Goal: Task Accomplishment & Management: Complete application form

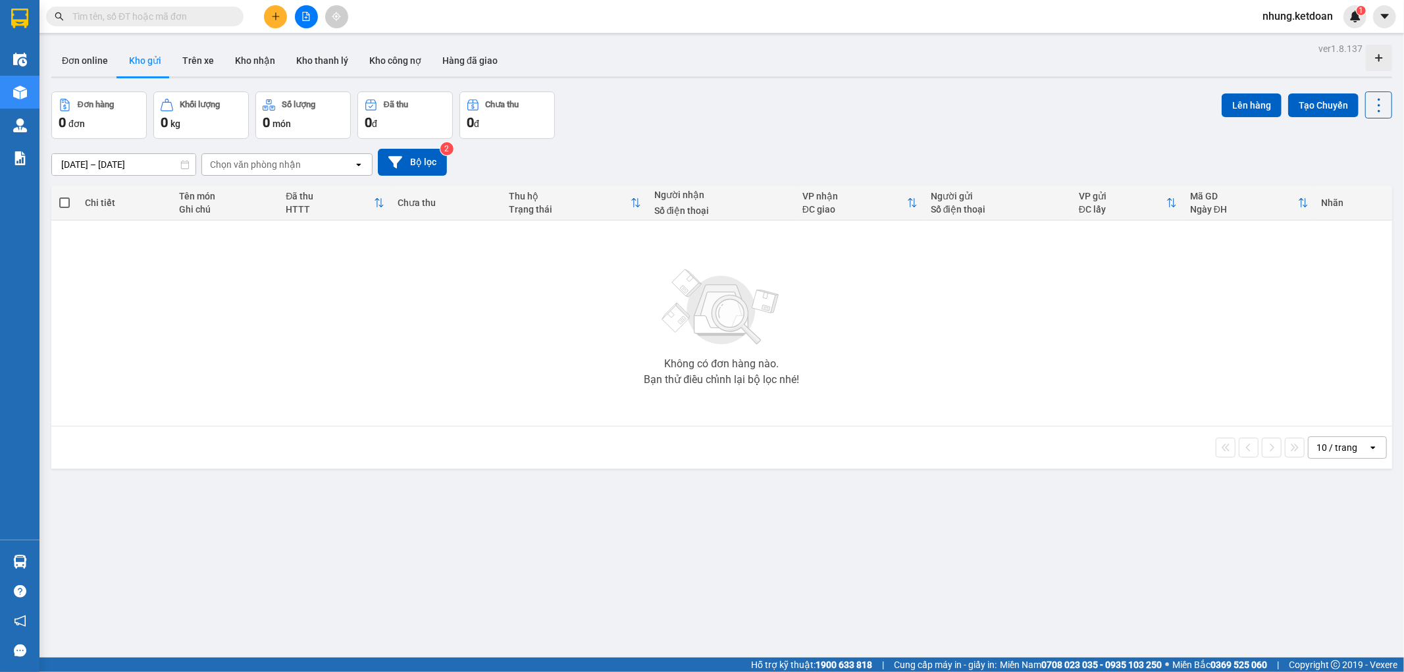
click at [274, 9] on button at bounding box center [275, 16] width 23 height 23
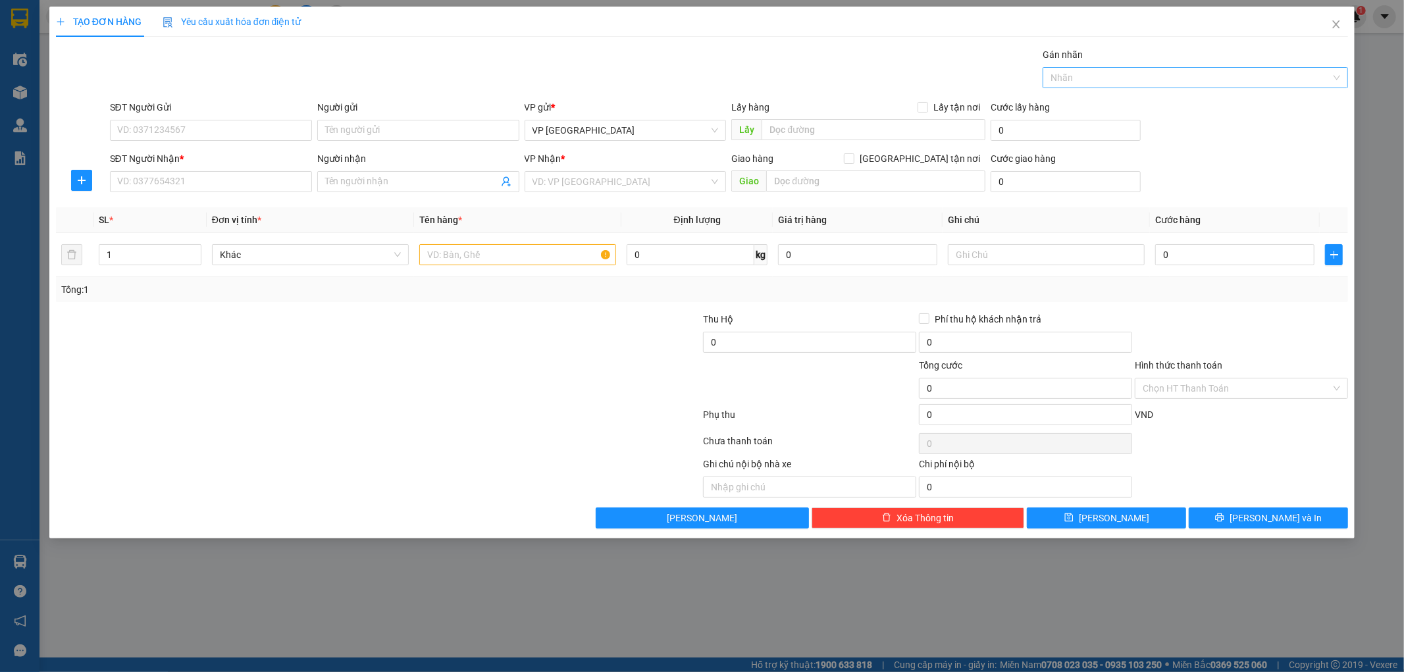
click at [1180, 66] on div "Gán nhãn Nhãn" at bounding box center [1194, 70] width 305 height 46
drag, startPoint x: 1179, startPoint y: 68, endPoint x: 1178, endPoint y: 77, distance: 9.3
click at [1178, 77] on div "Nhãn" at bounding box center [1194, 77] width 305 height 21
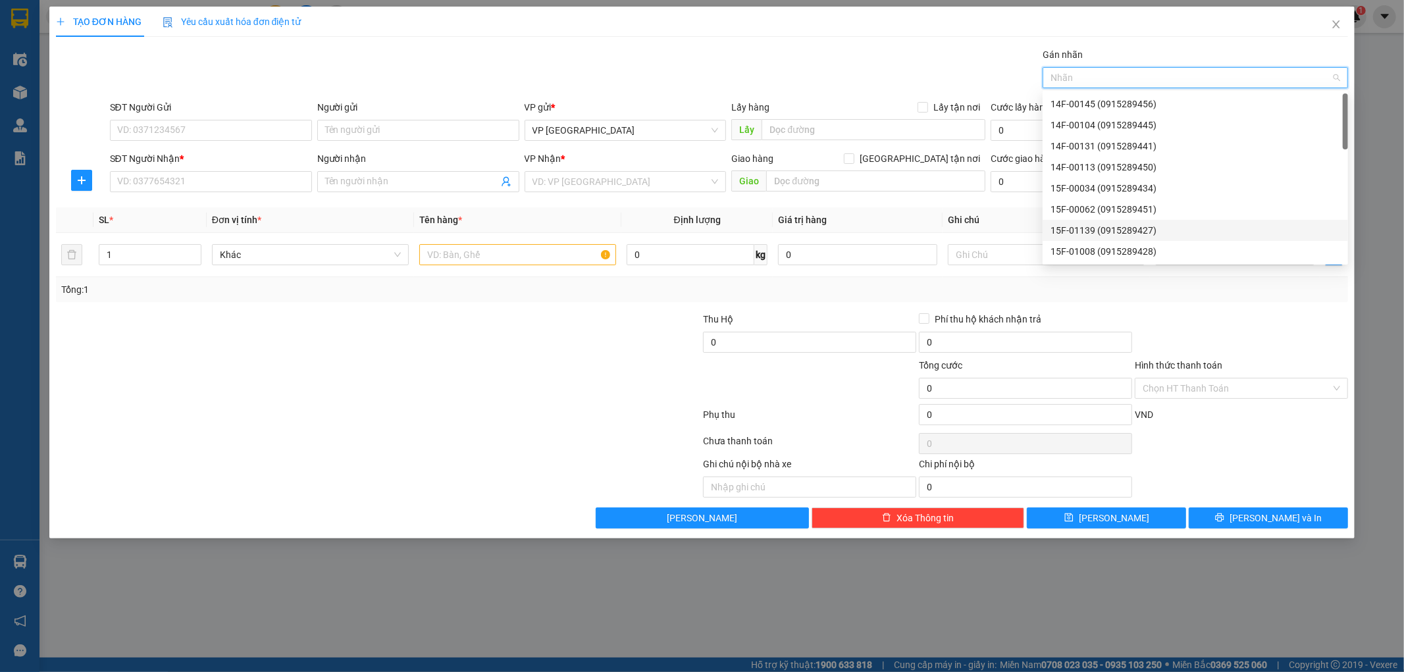
drag, startPoint x: 1090, startPoint y: 228, endPoint x: 773, endPoint y: 215, distance: 318.1
click at [1090, 228] on div "15F-01139 (0915289427)" at bounding box center [1195, 230] width 290 height 14
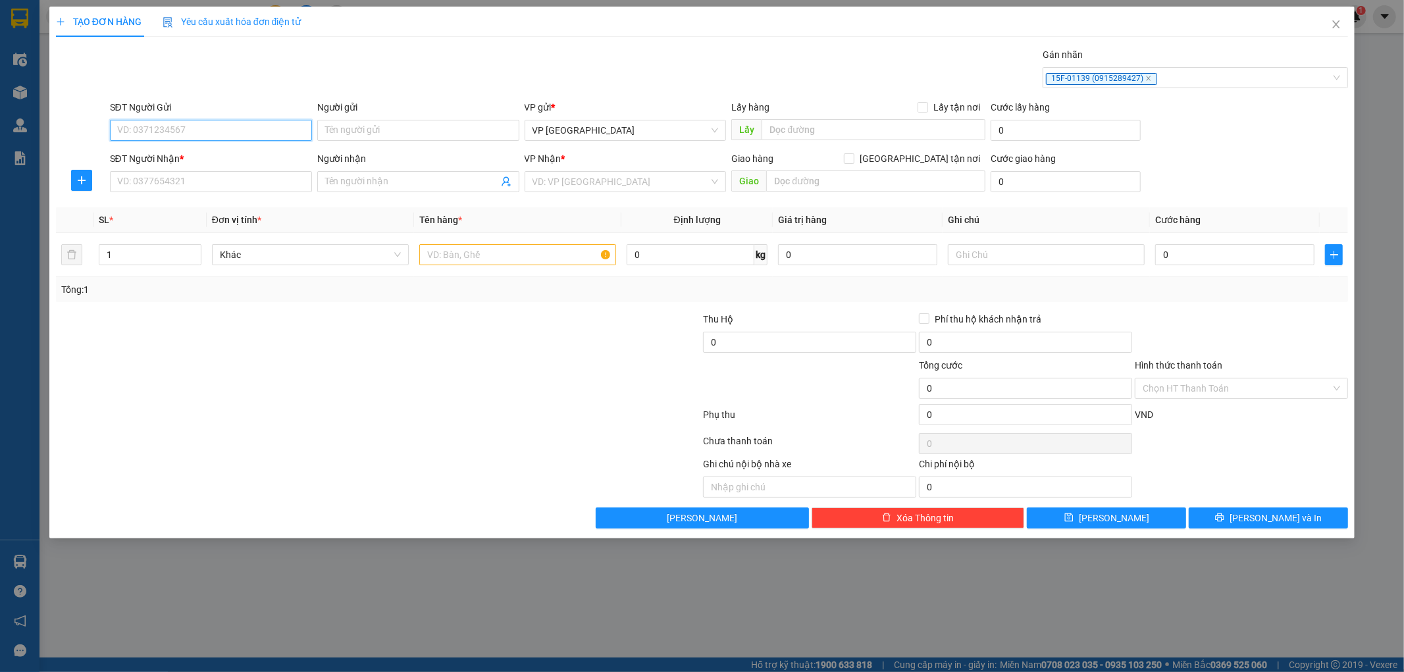
click at [207, 132] on input "SĐT Người Gửi" at bounding box center [211, 130] width 202 height 21
type input "0389199198"
click at [406, 136] on input "Người gửi" at bounding box center [418, 130] width 202 height 21
type input "e nam"
click at [137, 182] on input "SĐT Người Nhận *" at bounding box center [211, 181] width 202 height 21
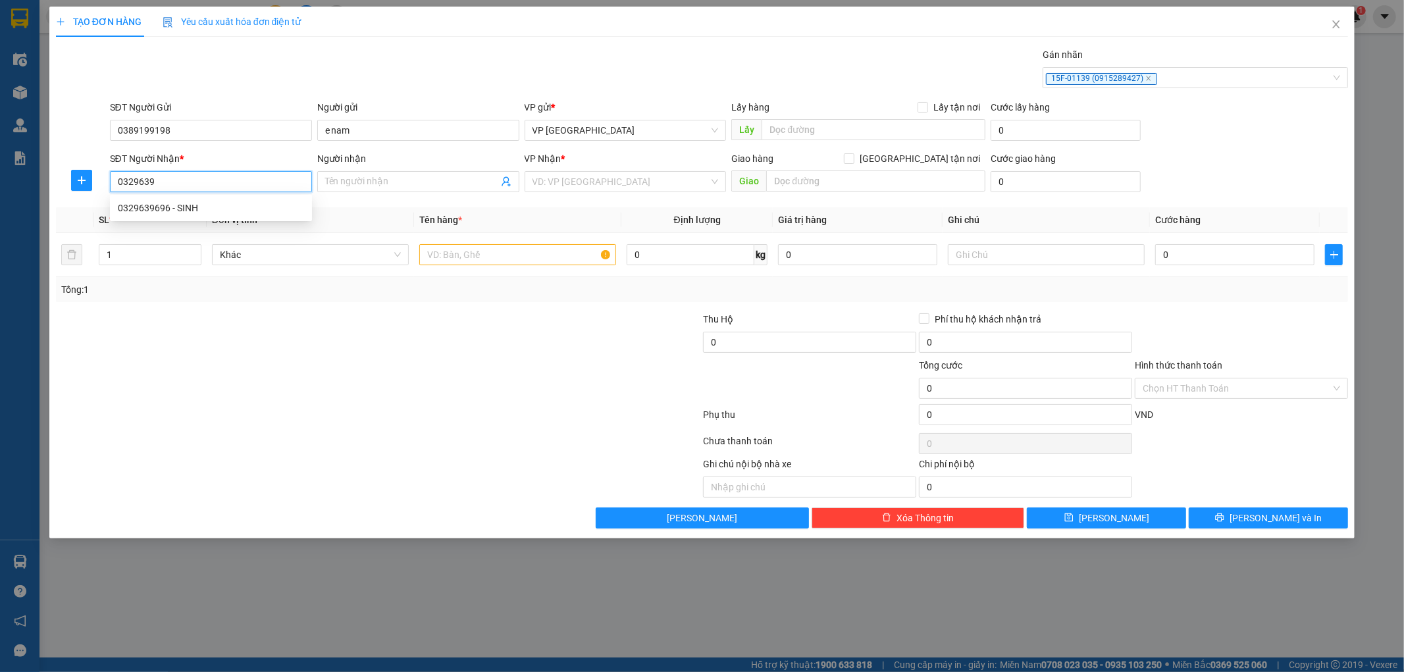
click at [161, 213] on div "0329639696 - SINH" at bounding box center [211, 208] width 186 height 14
type input "0329639696"
type input "SINH"
type input "0329639696"
click at [540, 257] on input "text" at bounding box center [517, 254] width 197 height 21
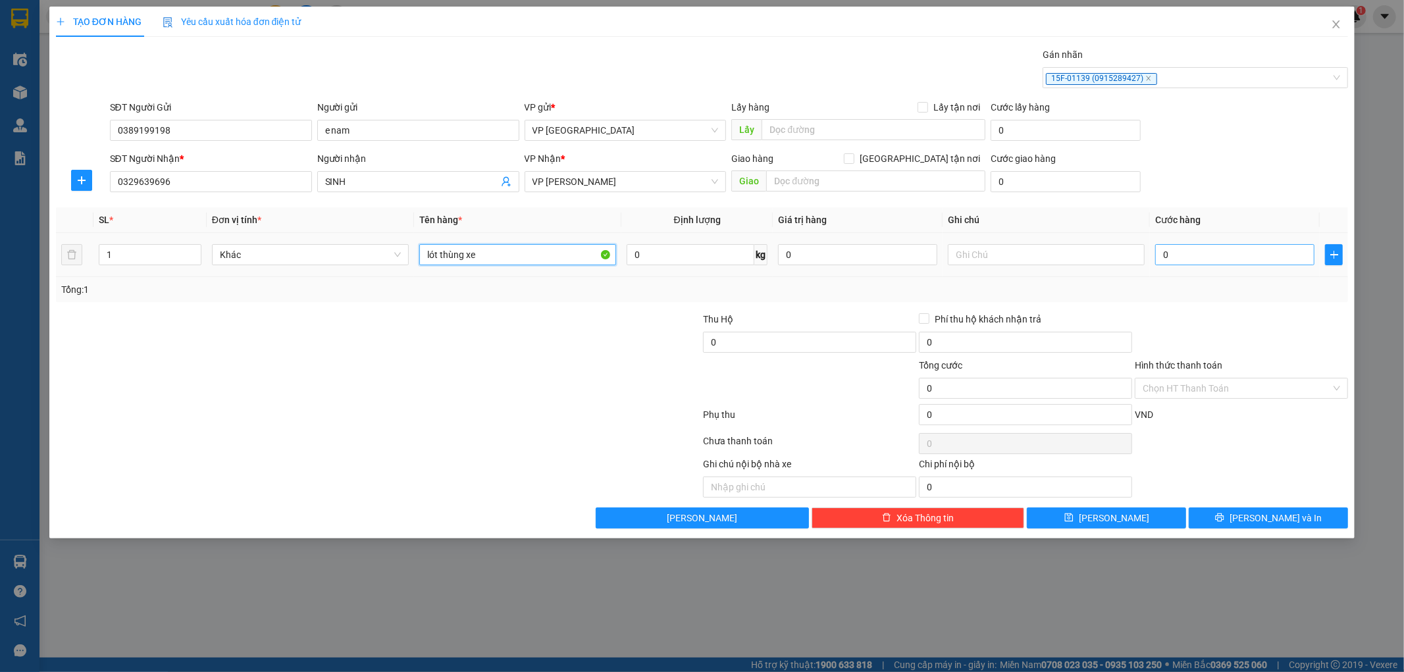
type input "lót thùng xe"
click at [1176, 250] on input "0" at bounding box center [1234, 254] width 159 height 21
type input "002"
type input "2"
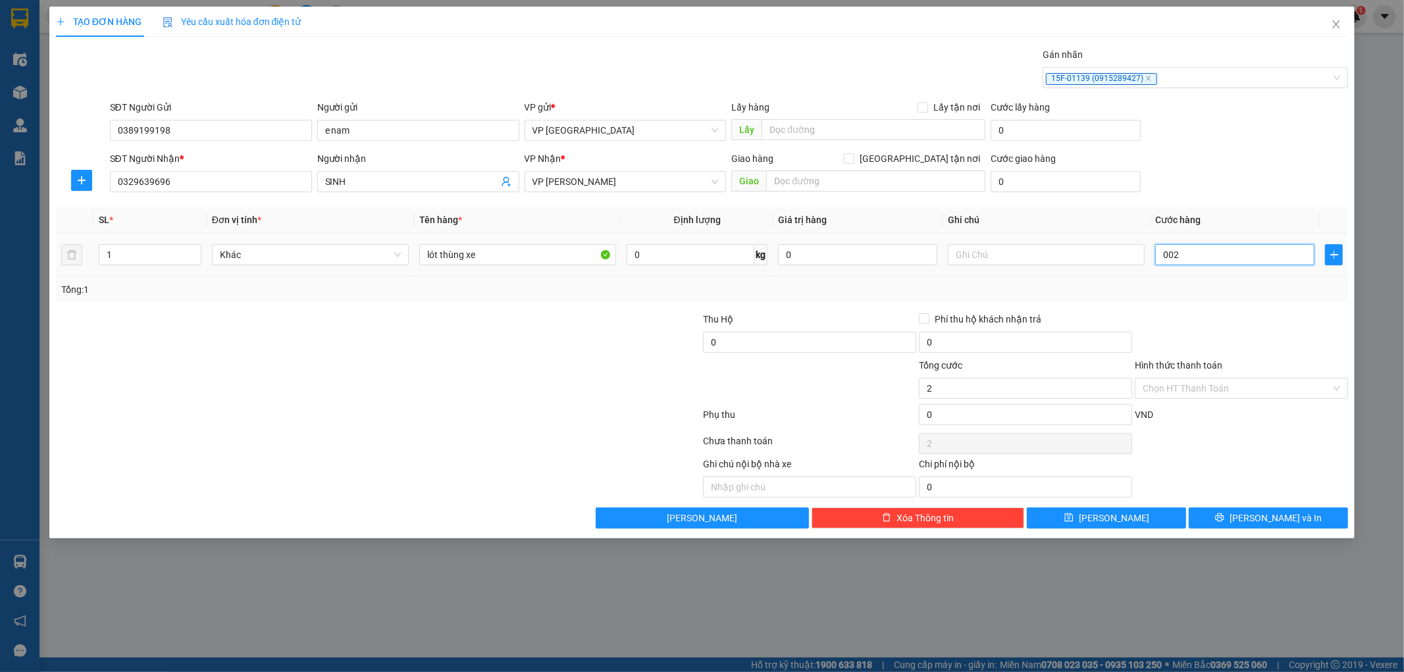
type input "0.020"
type input "20"
type input "000.200"
type input "200"
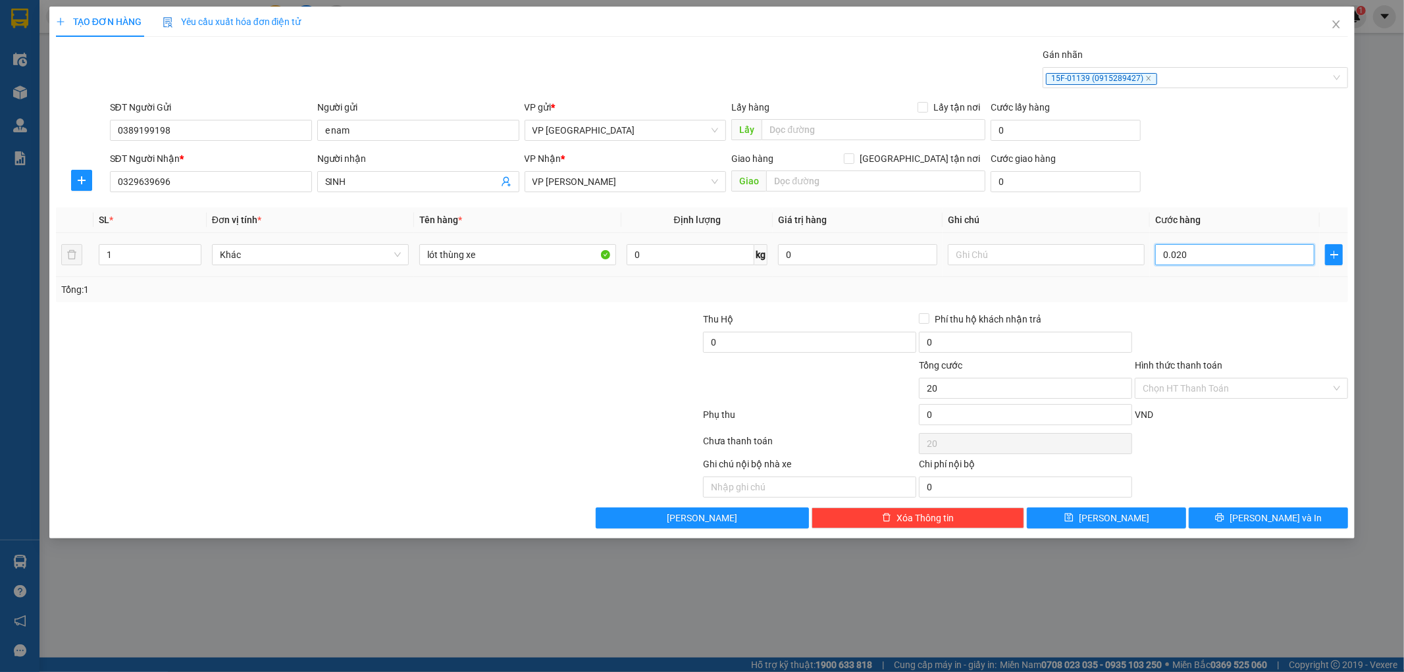
type input "200"
type input "0.002.000"
type input "2.000"
type input "000.220.000"
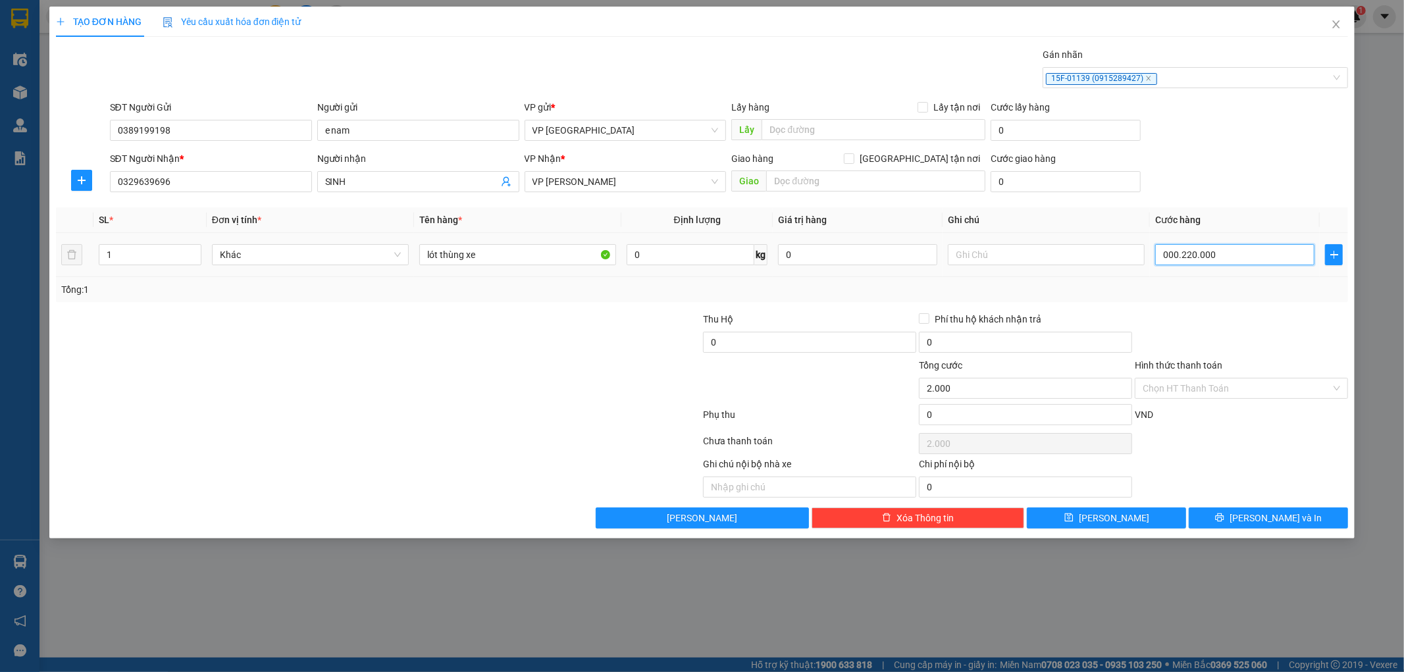
type input "220.000"
type input "000.222.000"
type input "222.000"
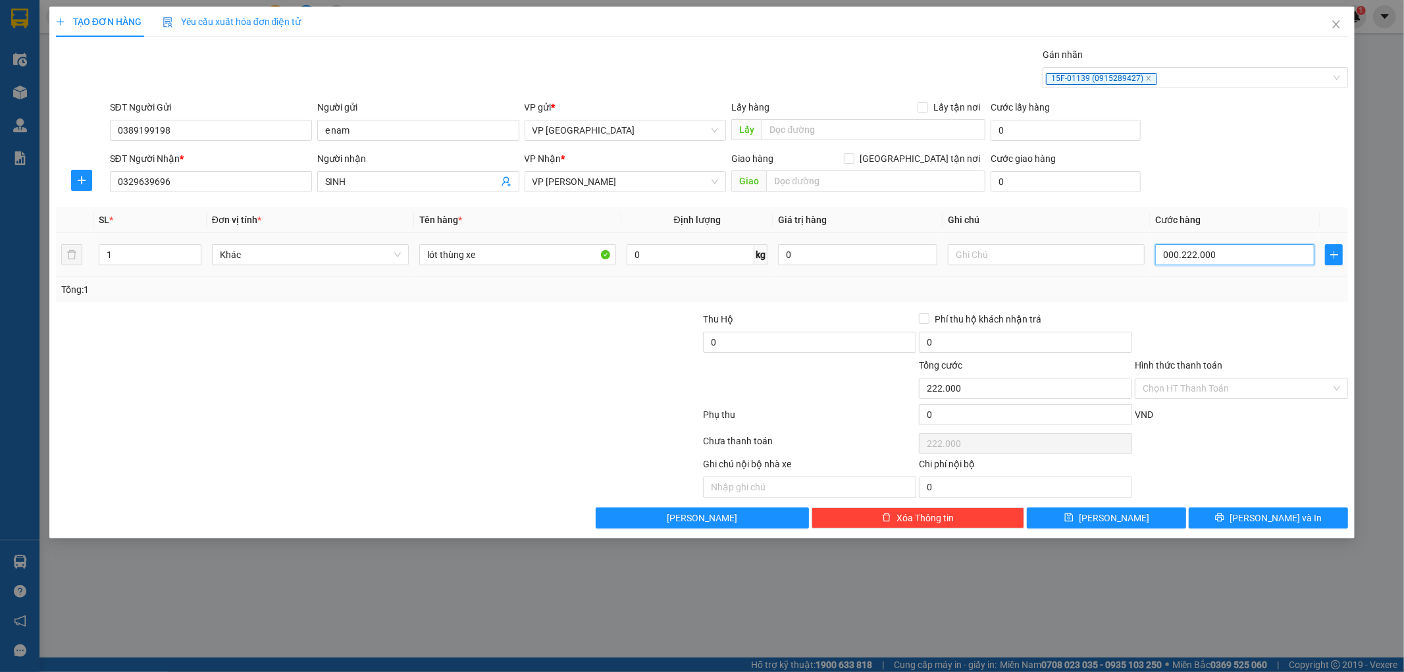
type input "000.222.200"
type input "222.200"
type input "00.022.220"
type input "22.220"
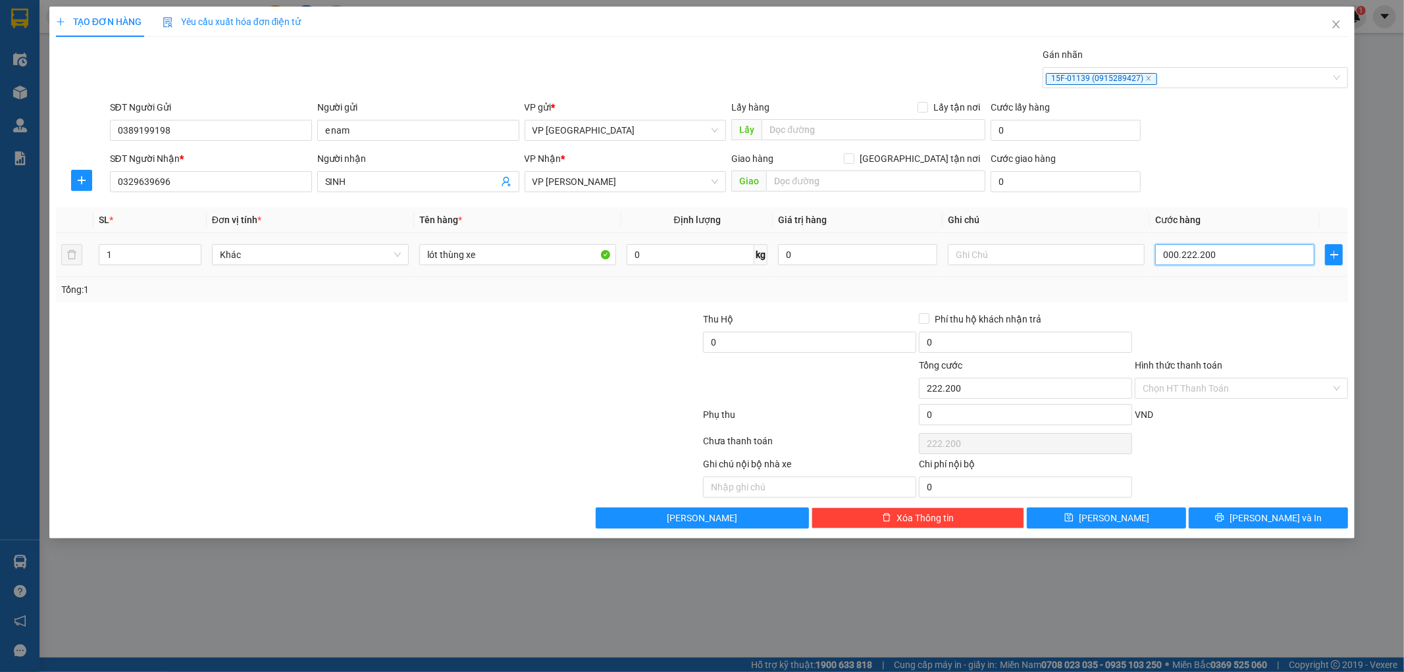
type input "22.220"
type input "0.002.222"
type input "2.222"
type input "000.222"
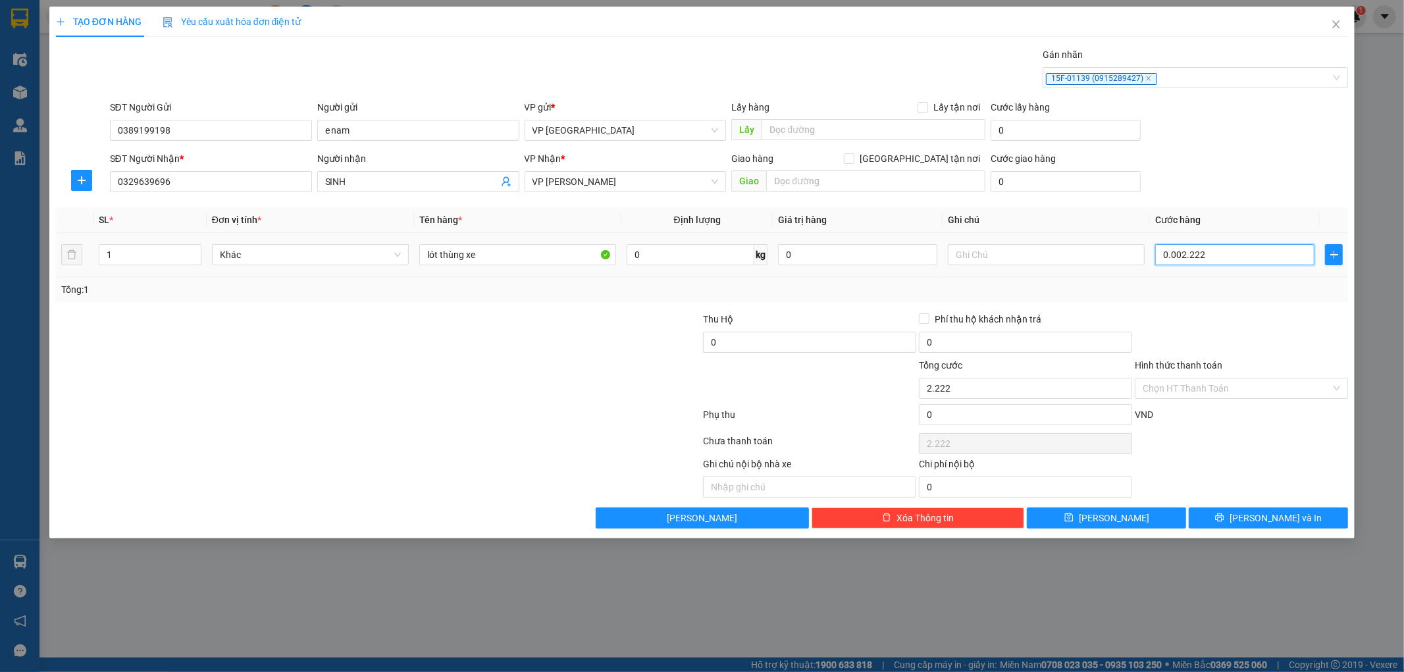
type input "222"
type input "00.022"
type input "22"
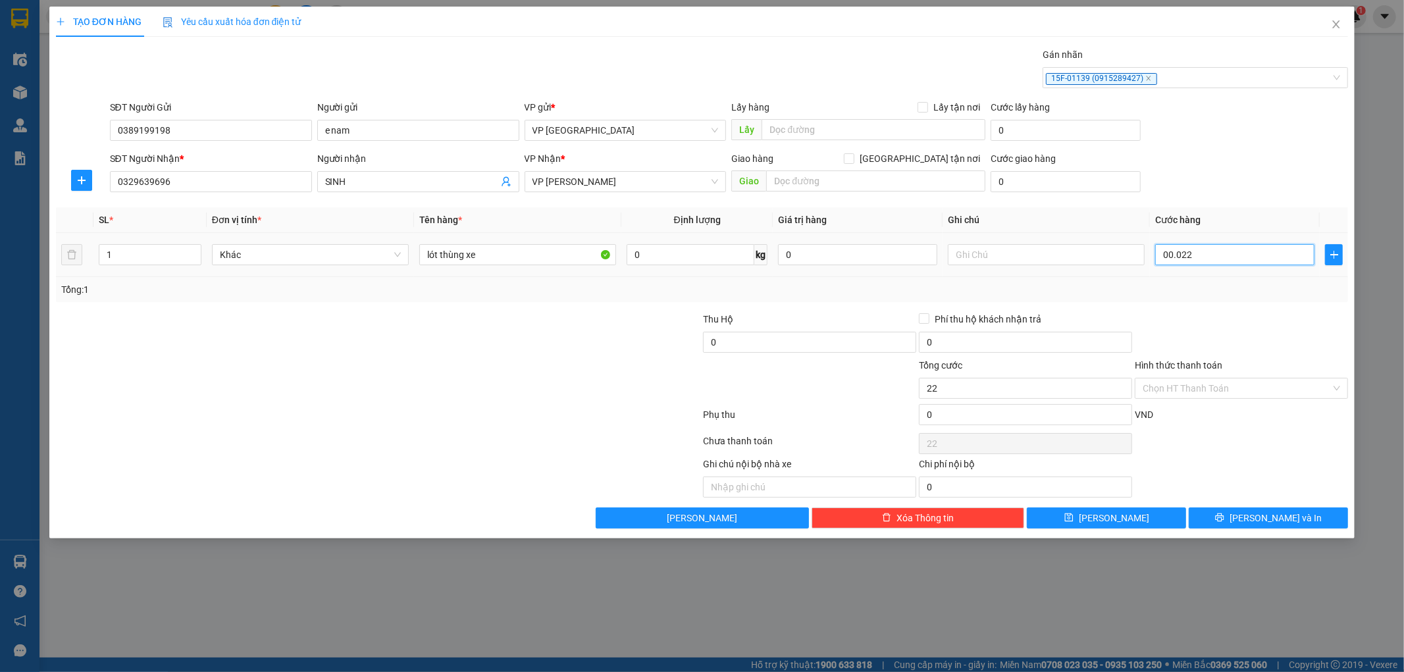
type input "0.002"
type input "2"
type input "000"
type input "0"
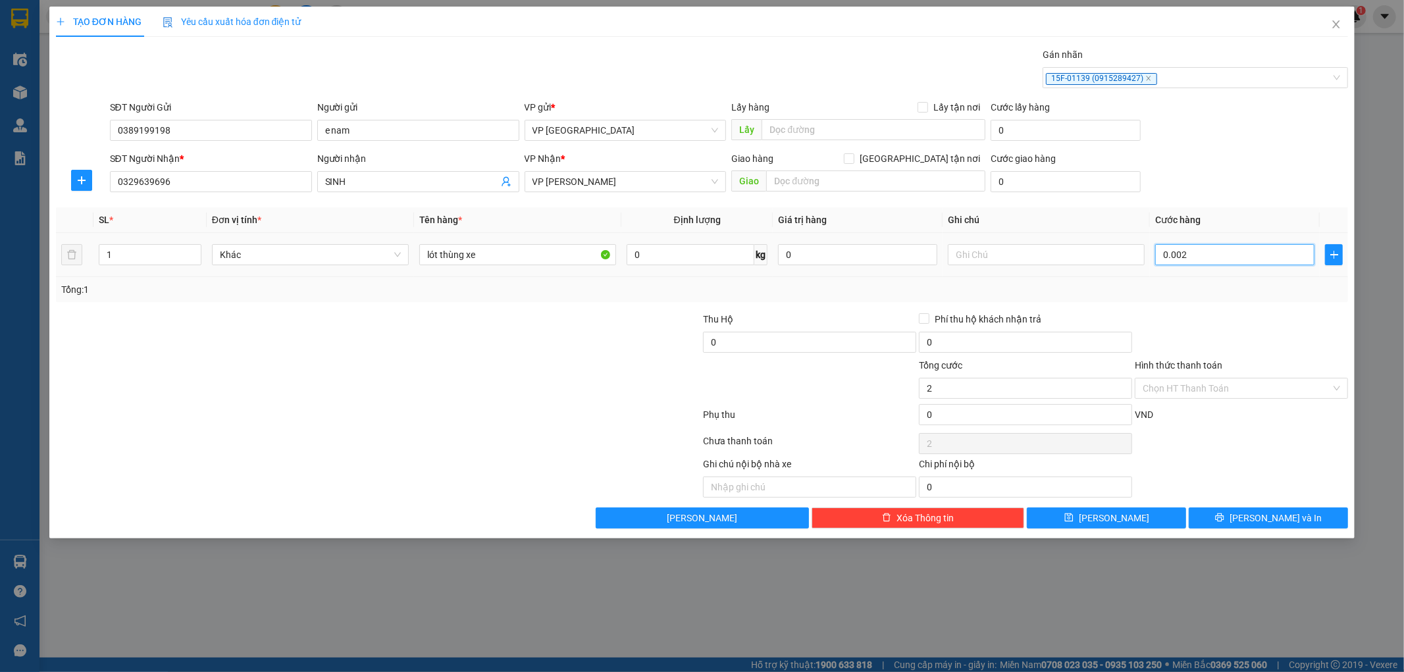
type input "0"
type input "003"
type input "3"
type input "0.035"
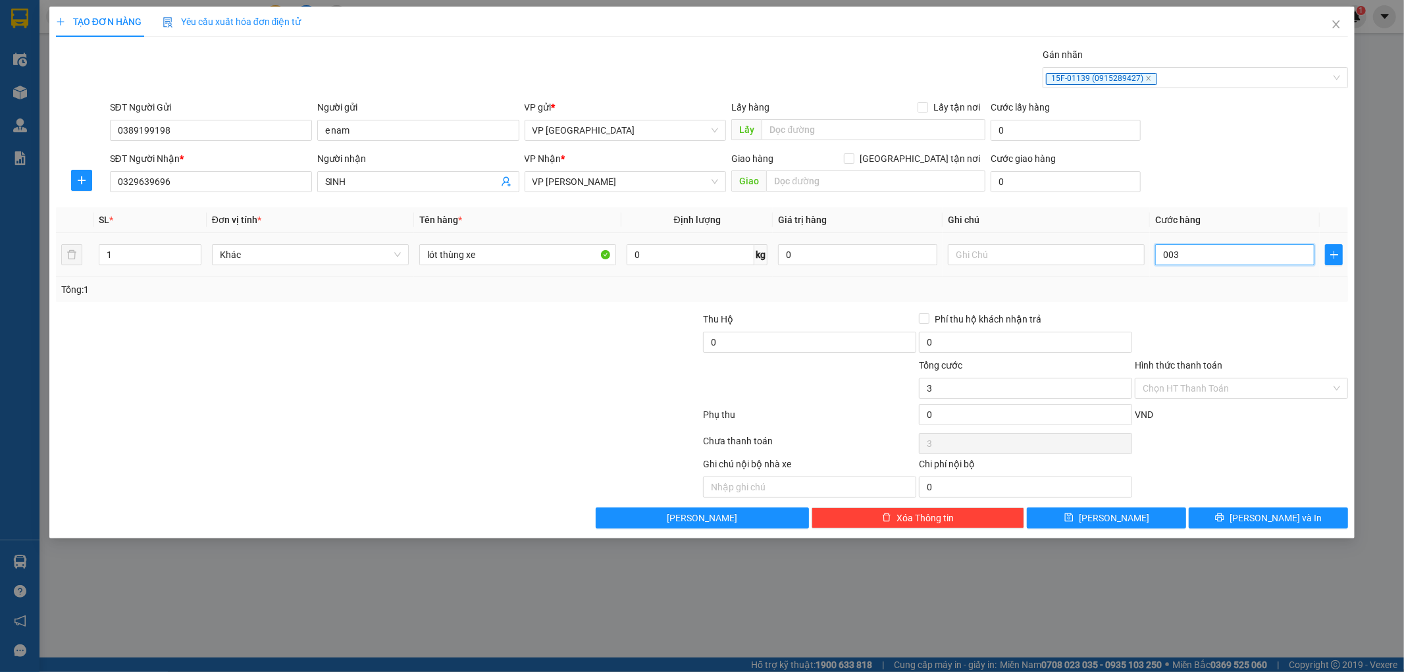
type input "35"
type input "000.350"
type input "350"
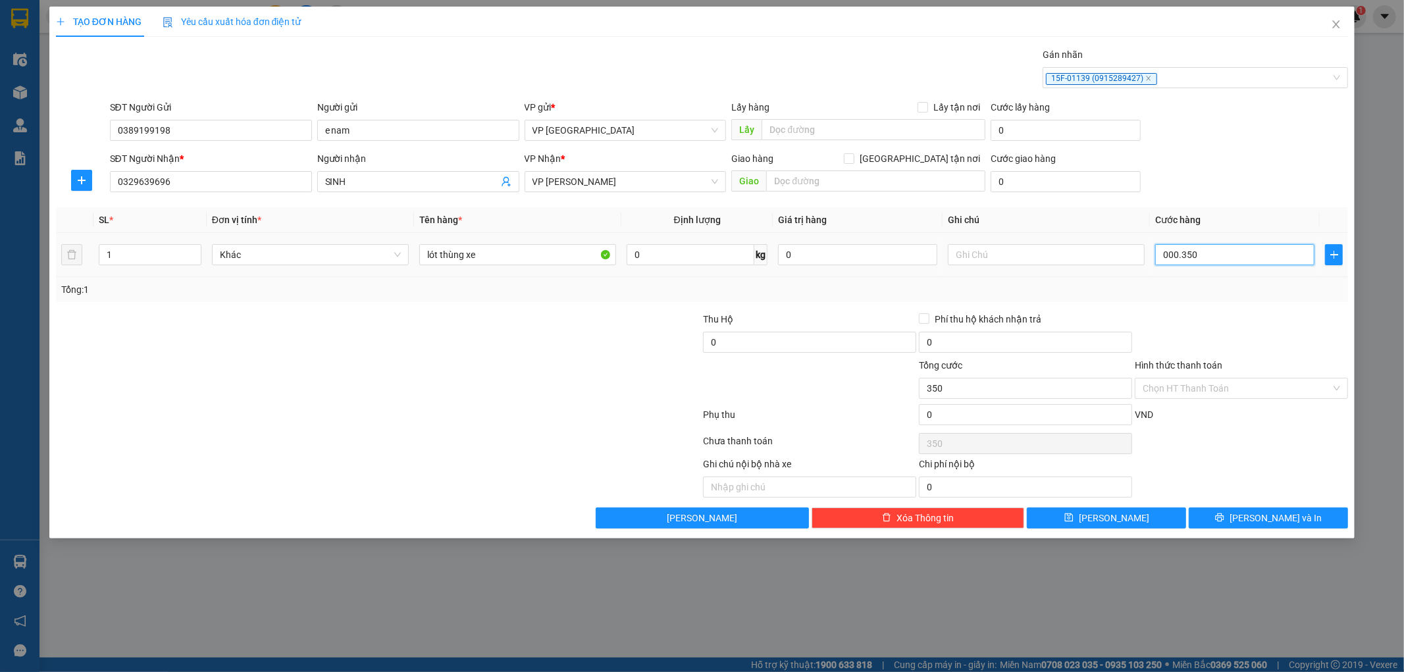
type input "0.003.500"
type input "3.500"
type input "000.335.000"
type input "335.000"
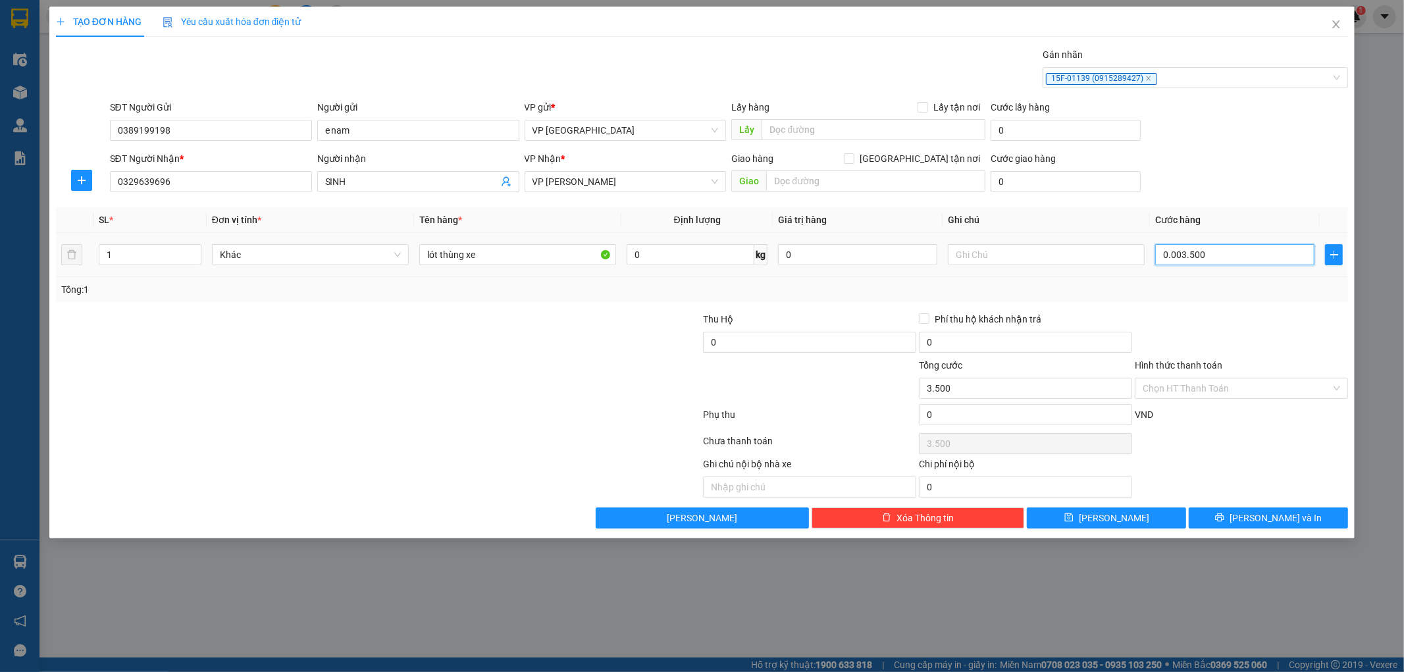
type input "335.000"
type input "000.333.350.000"
type input "333.350.000"
type input "[PHONE_NUMBER]"
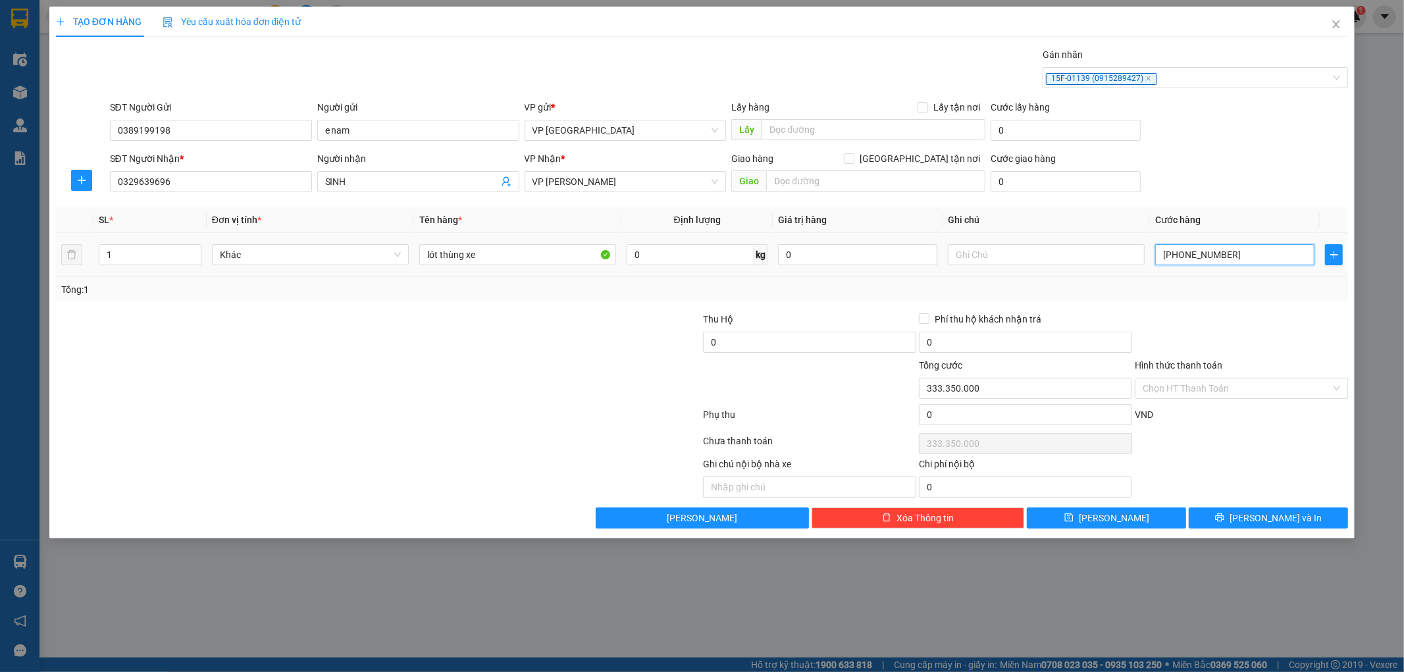
type input "33.335.000"
type input "0.003.333.500"
type input "3.333.500"
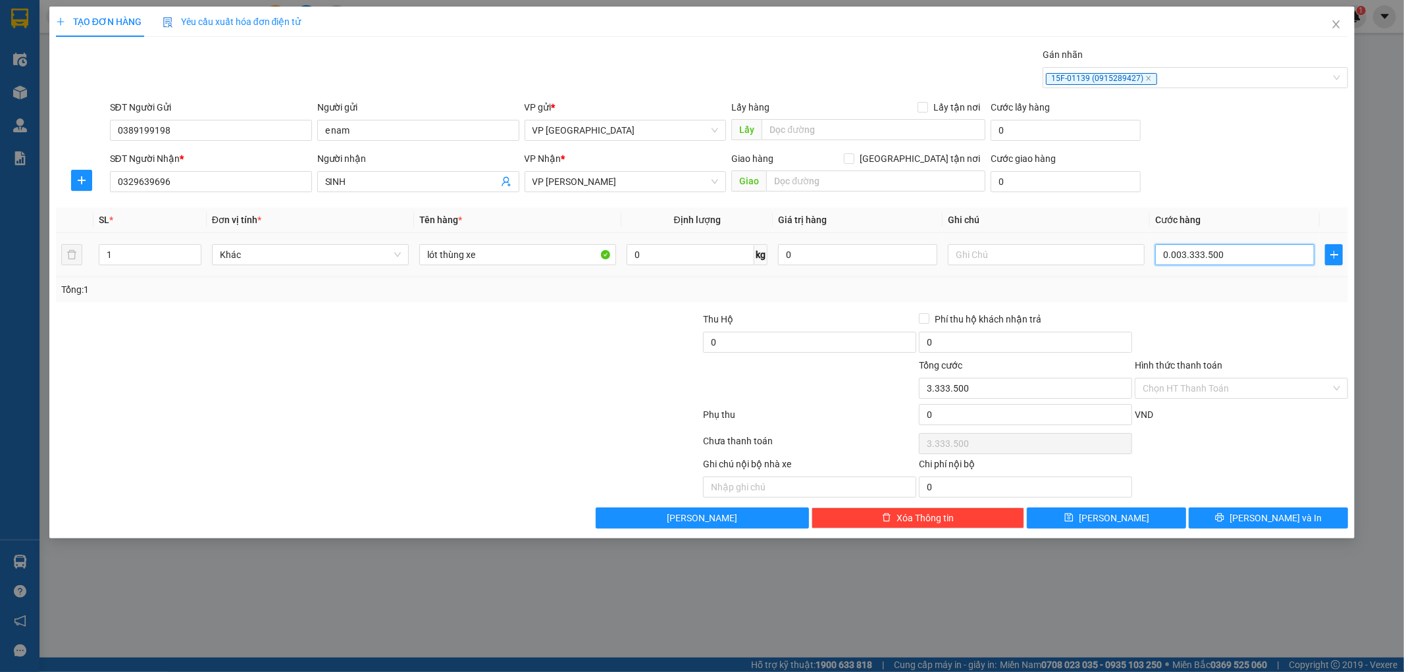
type input "000.333.350"
type input "333.350"
type input "00.033.335"
type input "33.335"
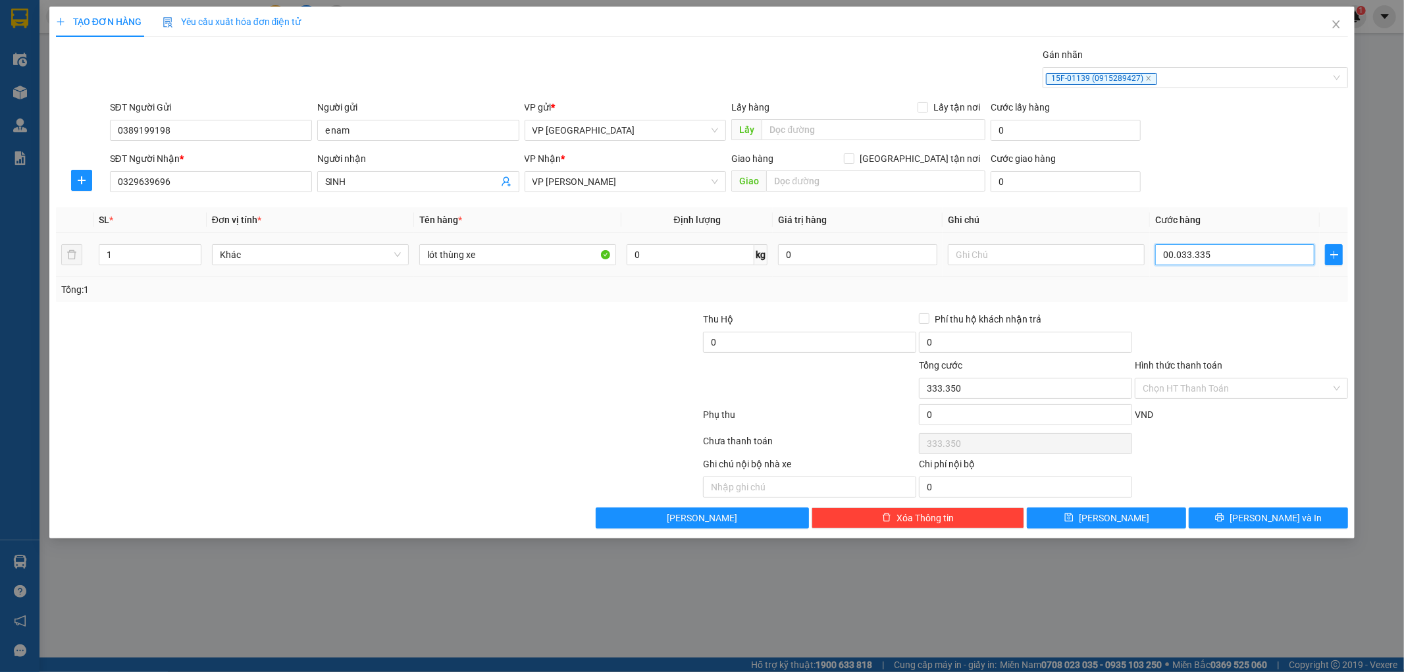
type input "33.335"
type input "0.003.333"
type input "3.333"
type input "000.333"
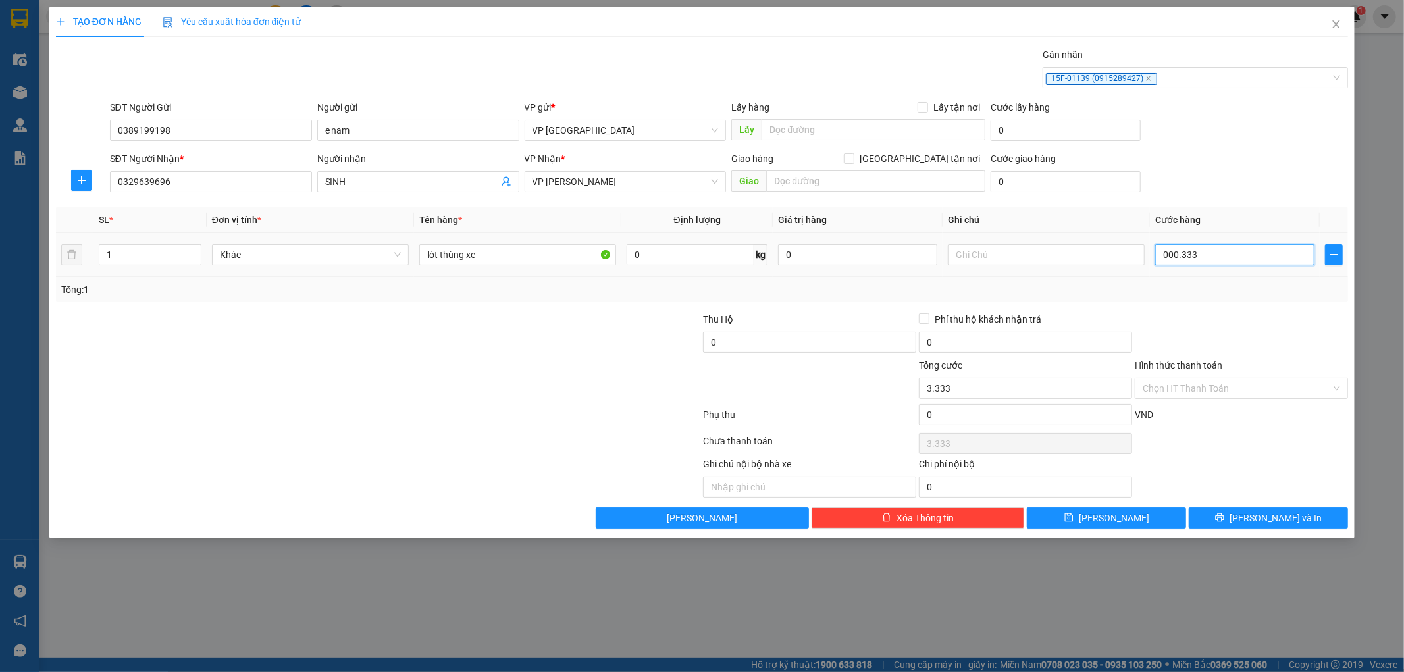
type input "333"
type input "00.033"
type input "33"
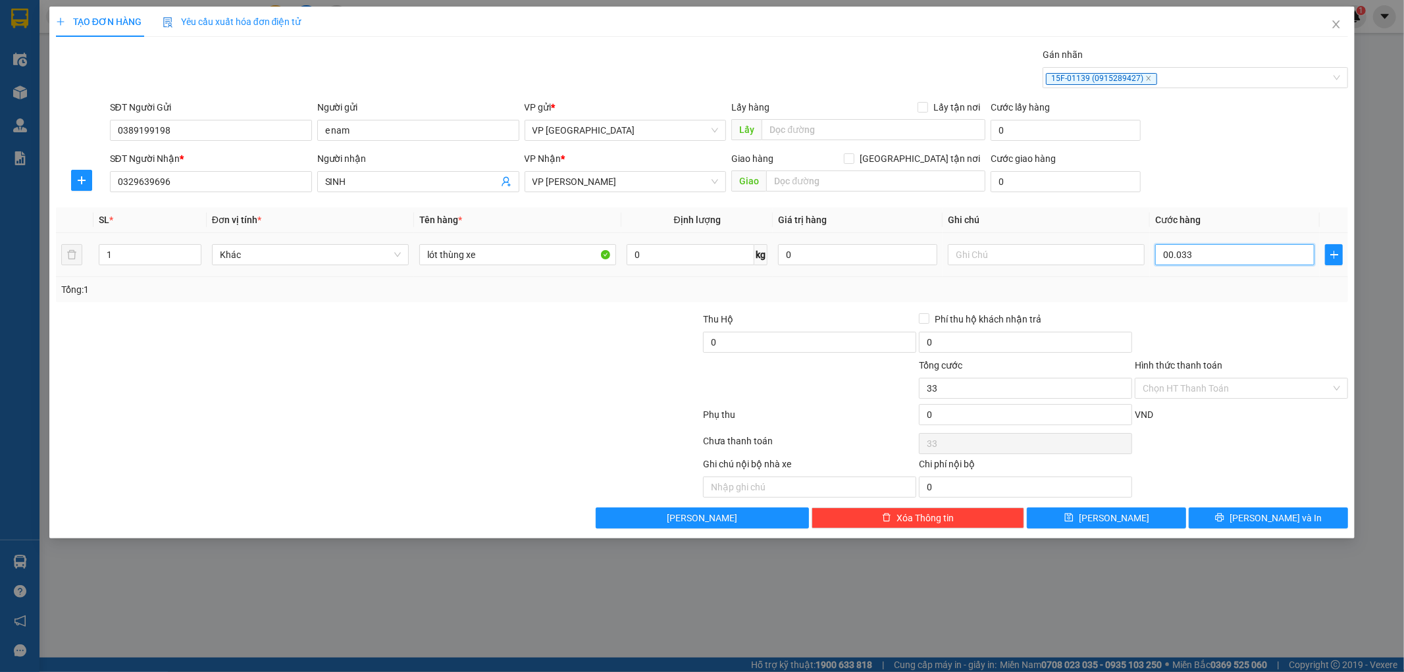
type input "0.003"
type input "3"
type input "000"
type input "0"
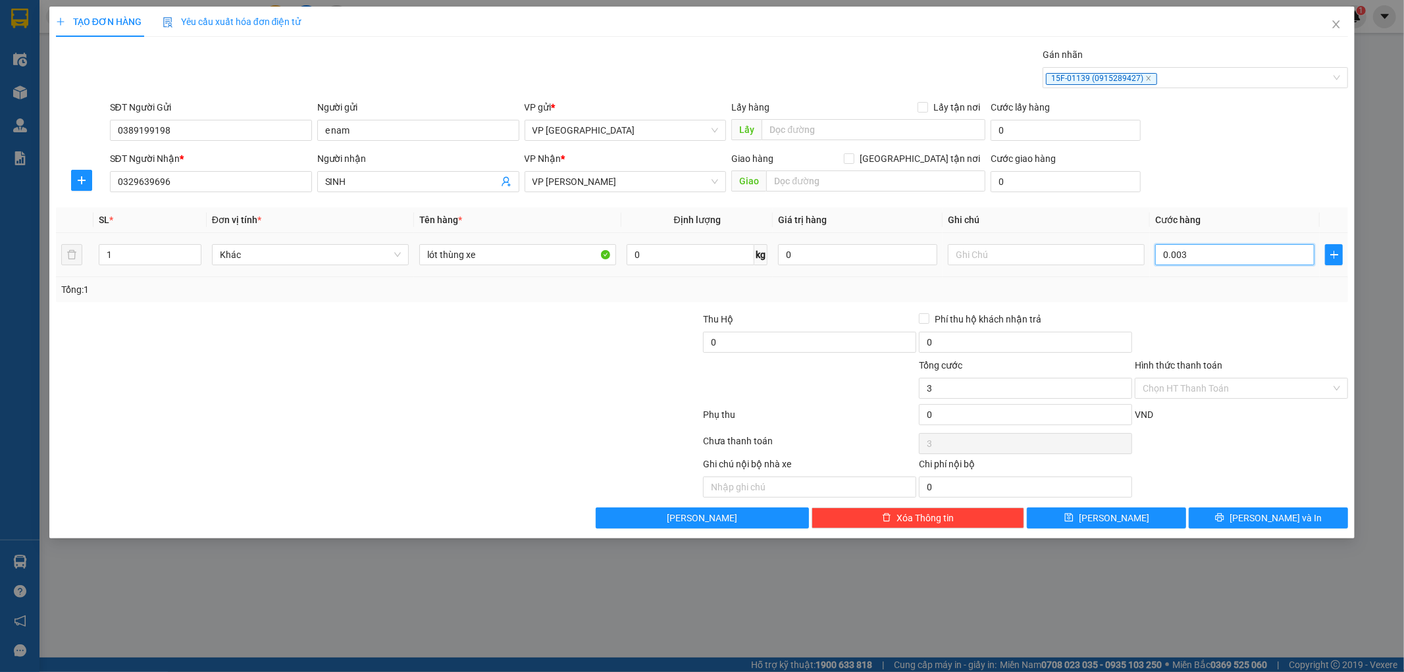
type input "0"
type input "003"
type input "3"
type input "0.035"
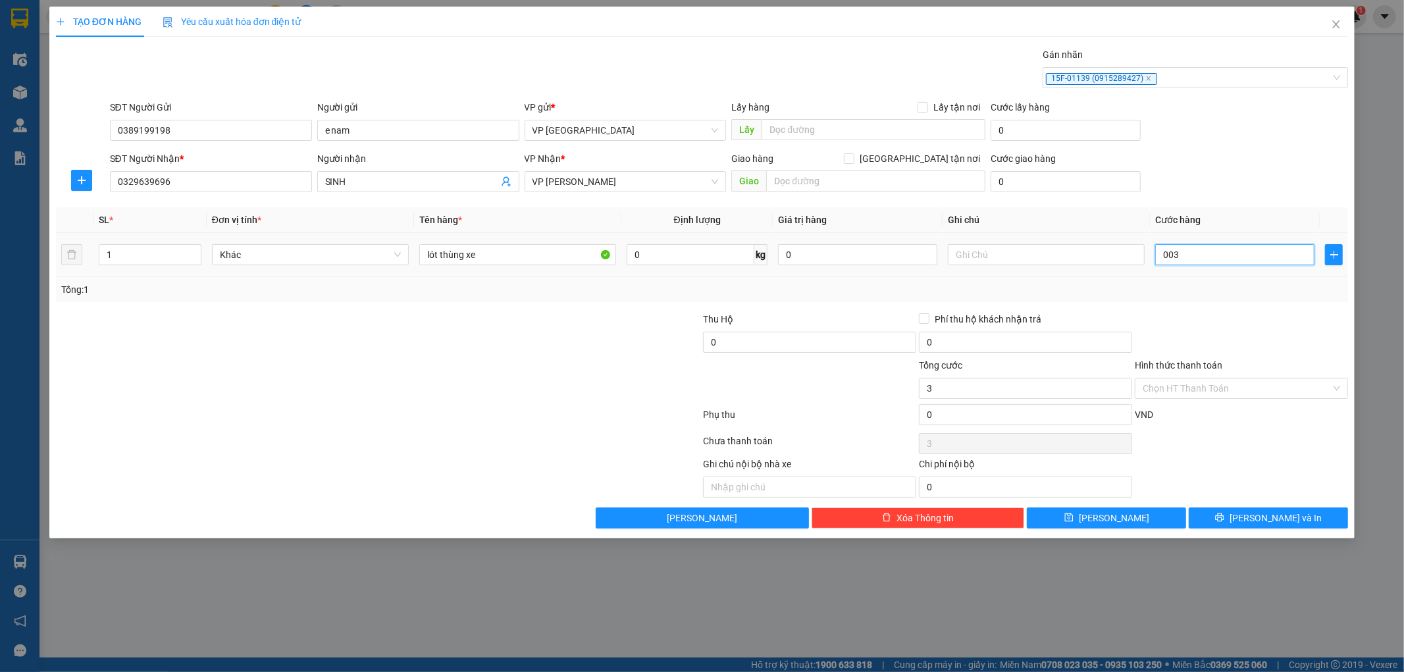
type input "35"
type input "00.350"
type input "350"
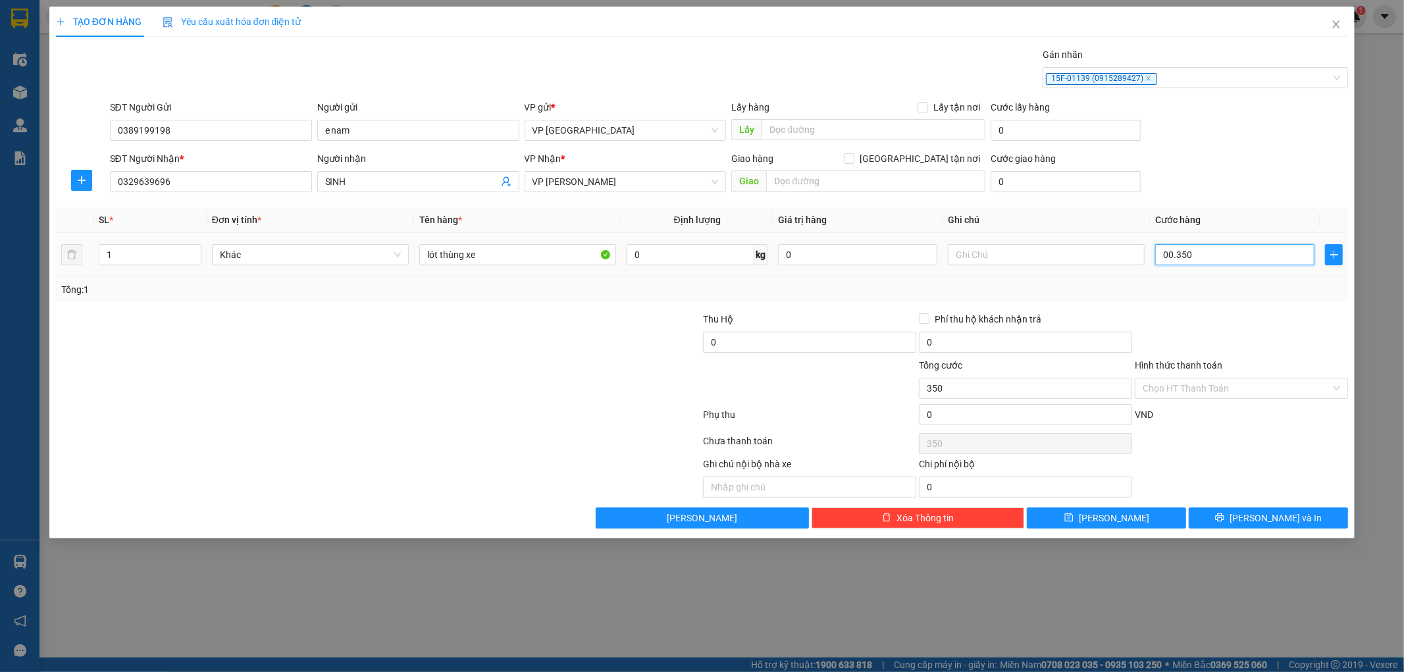
type input "0.003.500"
type input "3.500"
type input "000.035.000"
type input "35.000"
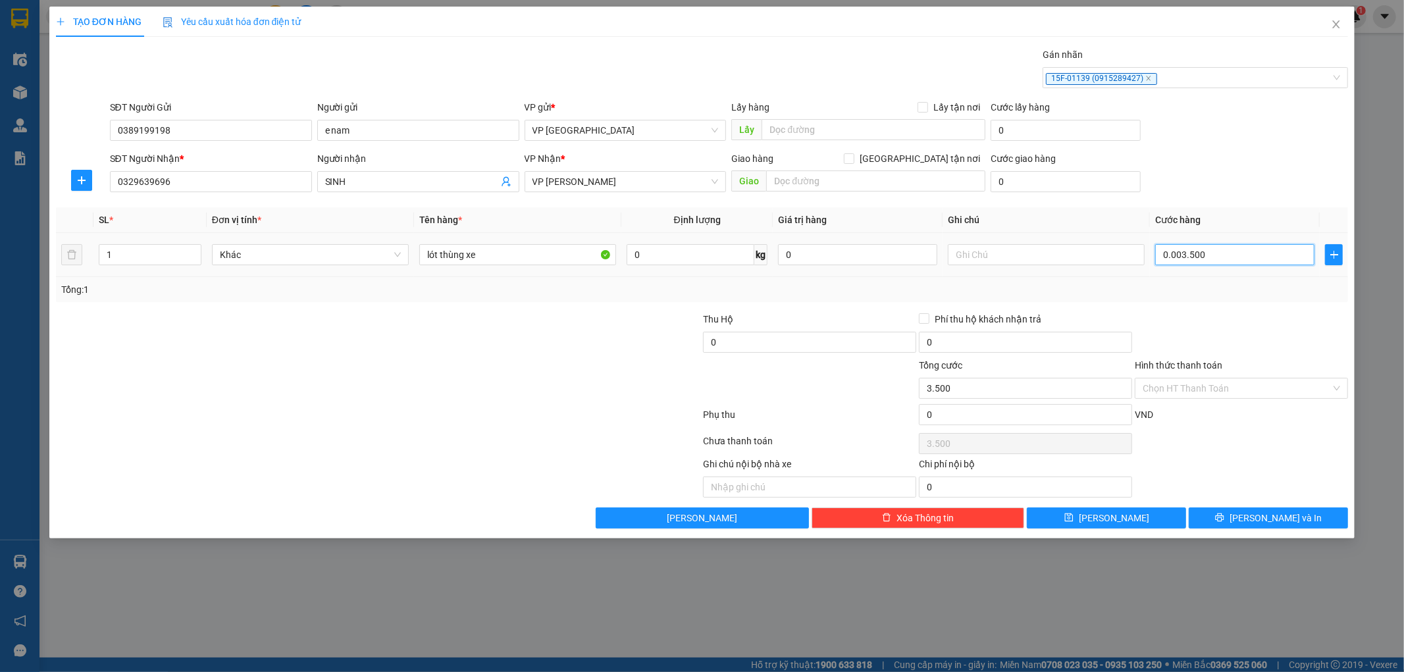
type input "35.000"
type input "[PHONE_NUMBER]"
type input "350.000"
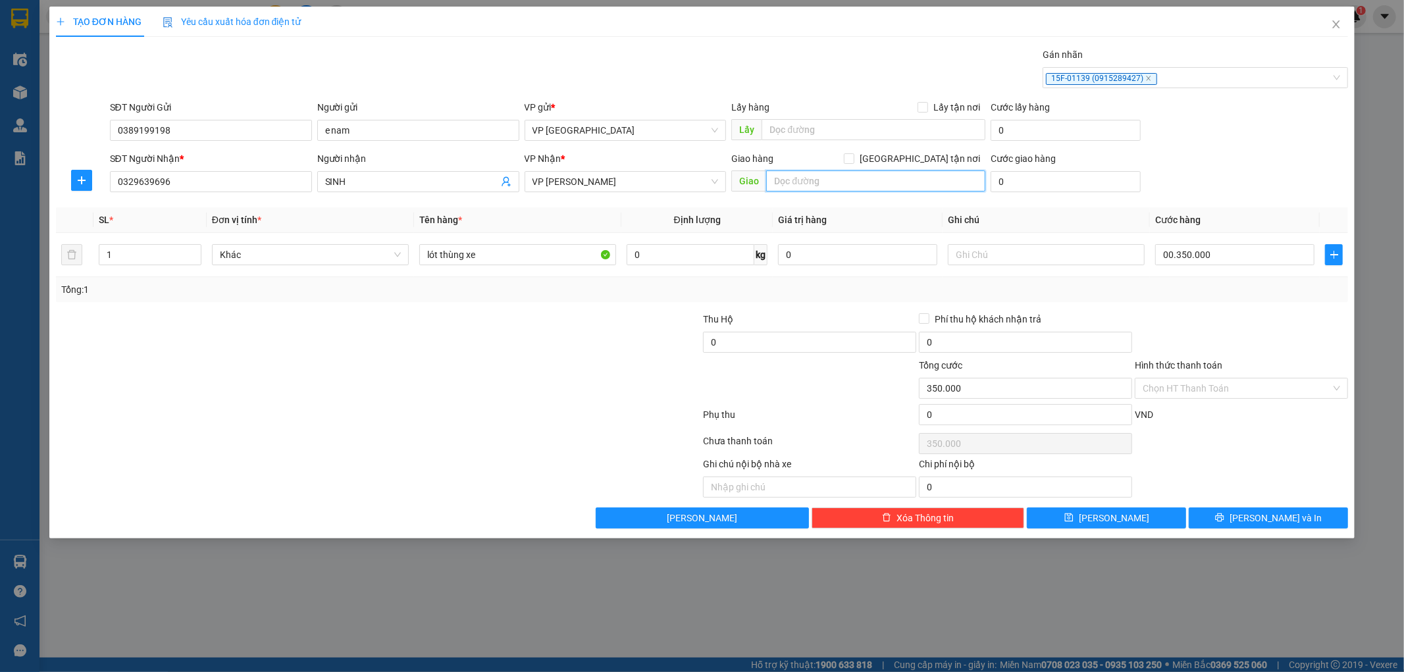
type input "350.000"
click at [804, 182] on input "text" at bounding box center [875, 180] width 219 height 21
click at [663, 173] on span "VP [PERSON_NAME]" at bounding box center [625, 182] width 186 height 20
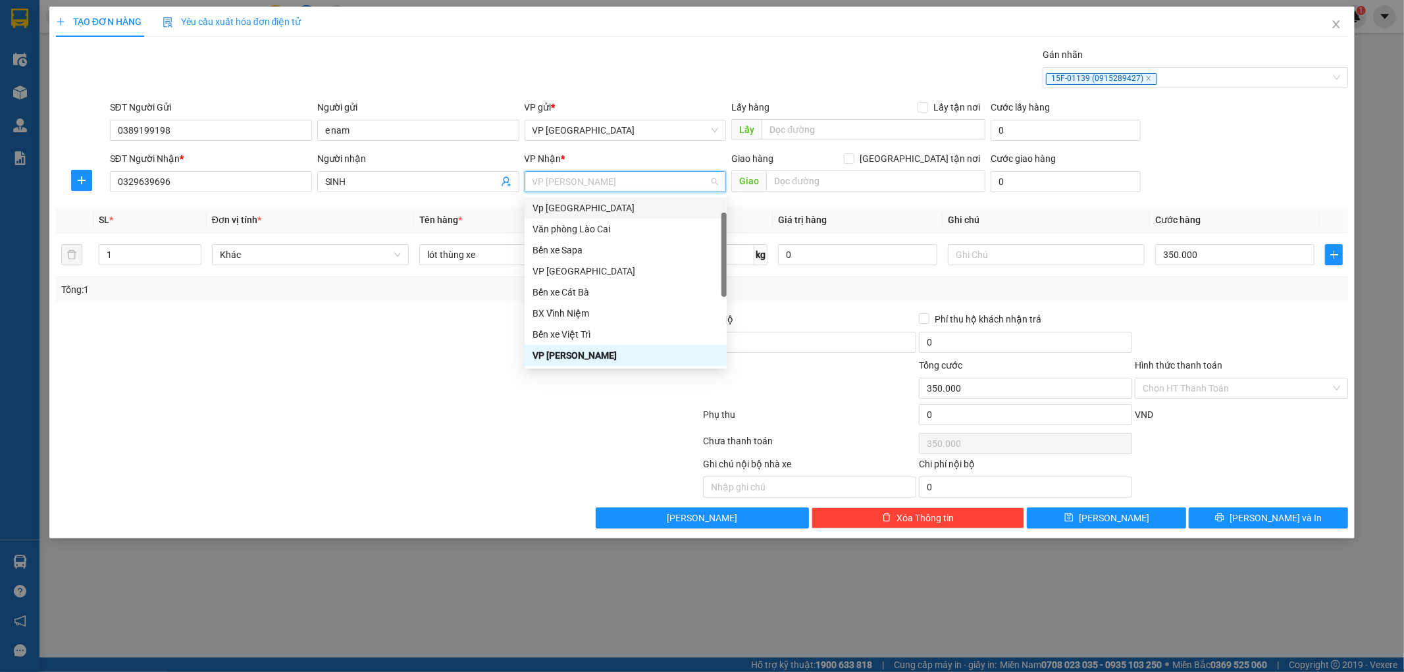
click at [590, 206] on div "Vp [GEOGRAPHIC_DATA]" at bounding box center [625, 208] width 186 height 14
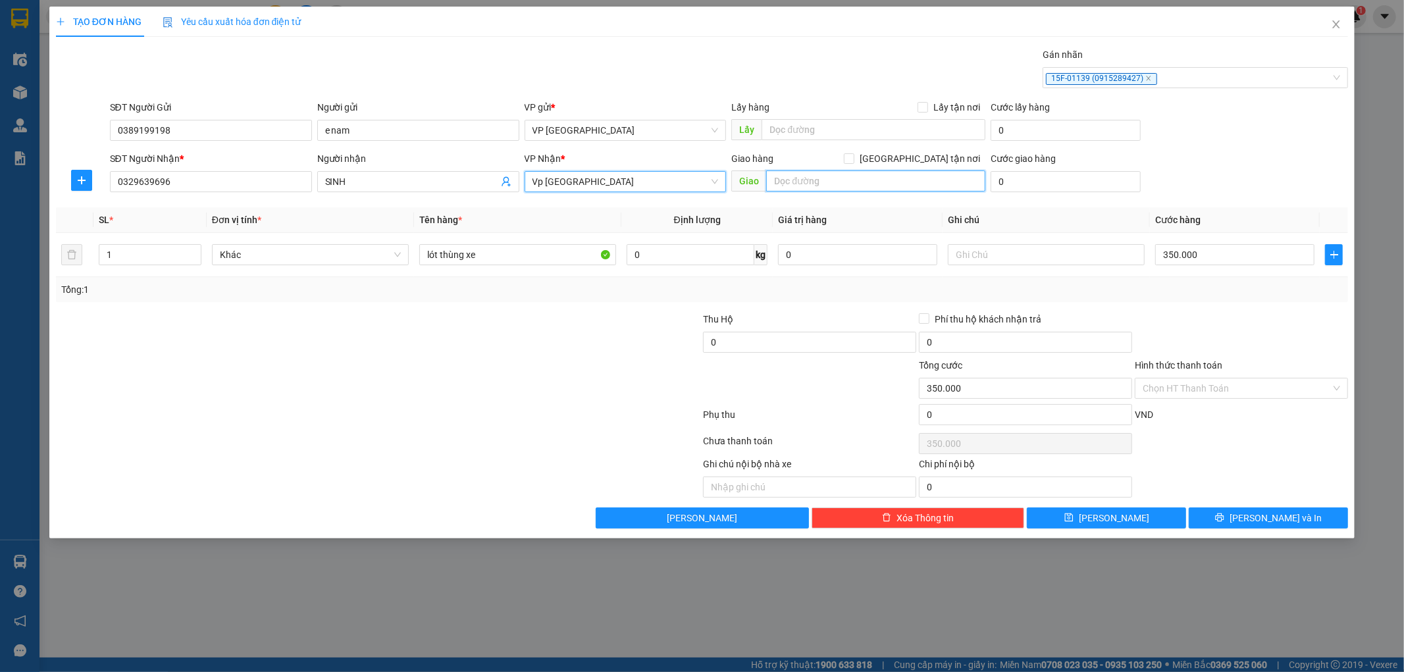
drag, startPoint x: 804, startPoint y: 179, endPoint x: 803, endPoint y: 127, distance: 52.0
click at [804, 171] on input "text" at bounding box center [875, 180] width 219 height 21
type input "giao tân nơi an đồng"
click at [1108, 516] on span "[PERSON_NAME]" at bounding box center [1114, 518] width 70 height 14
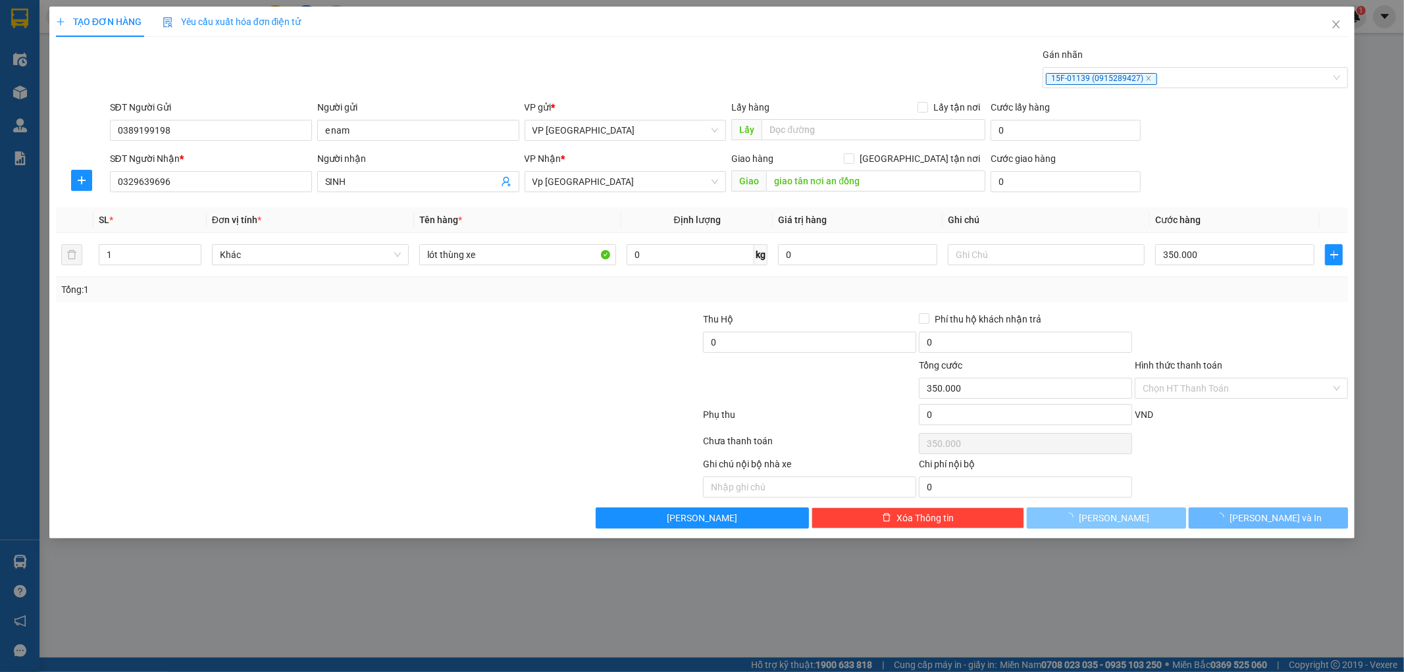
type input "0"
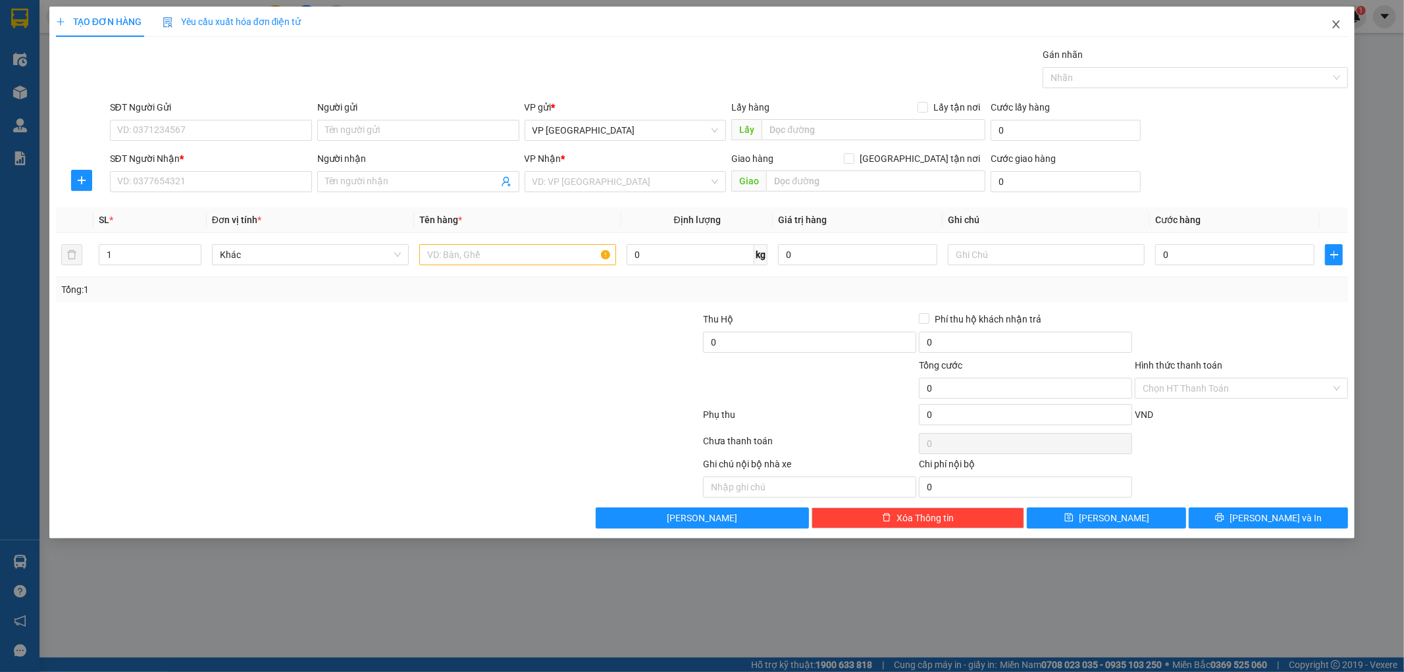
click at [1339, 22] on icon "close" at bounding box center [1336, 24] width 7 height 8
